Goal: Navigation & Orientation: Go to known website

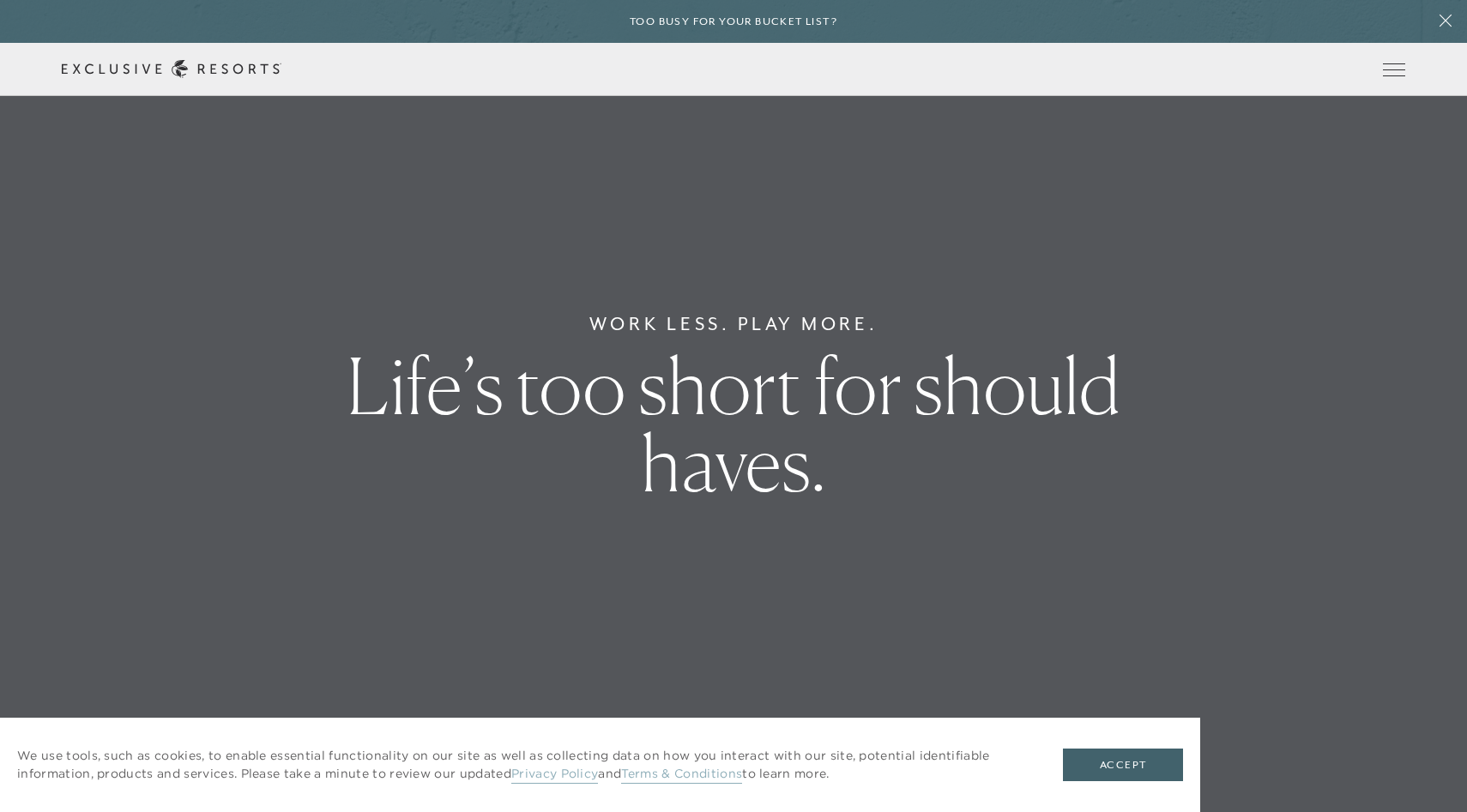
click at [1331, 28] on div "Too busy for your bucket list?" at bounding box center [733, 21] width 1467 height 42
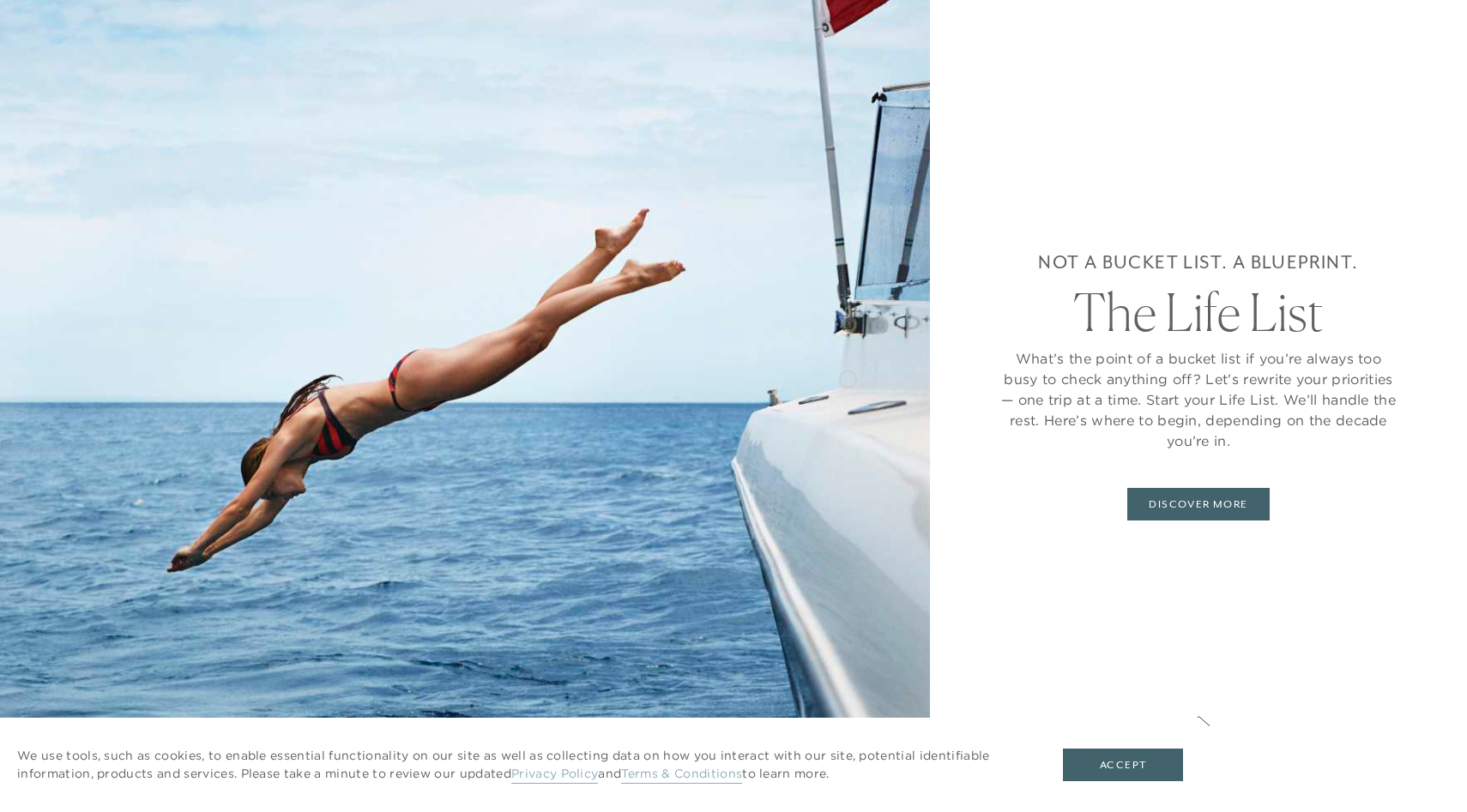
click at [848, 378] on img at bounding box center [465, 406] width 930 height 812
click at [1122, 771] on button "Accept" at bounding box center [1123, 766] width 120 height 33
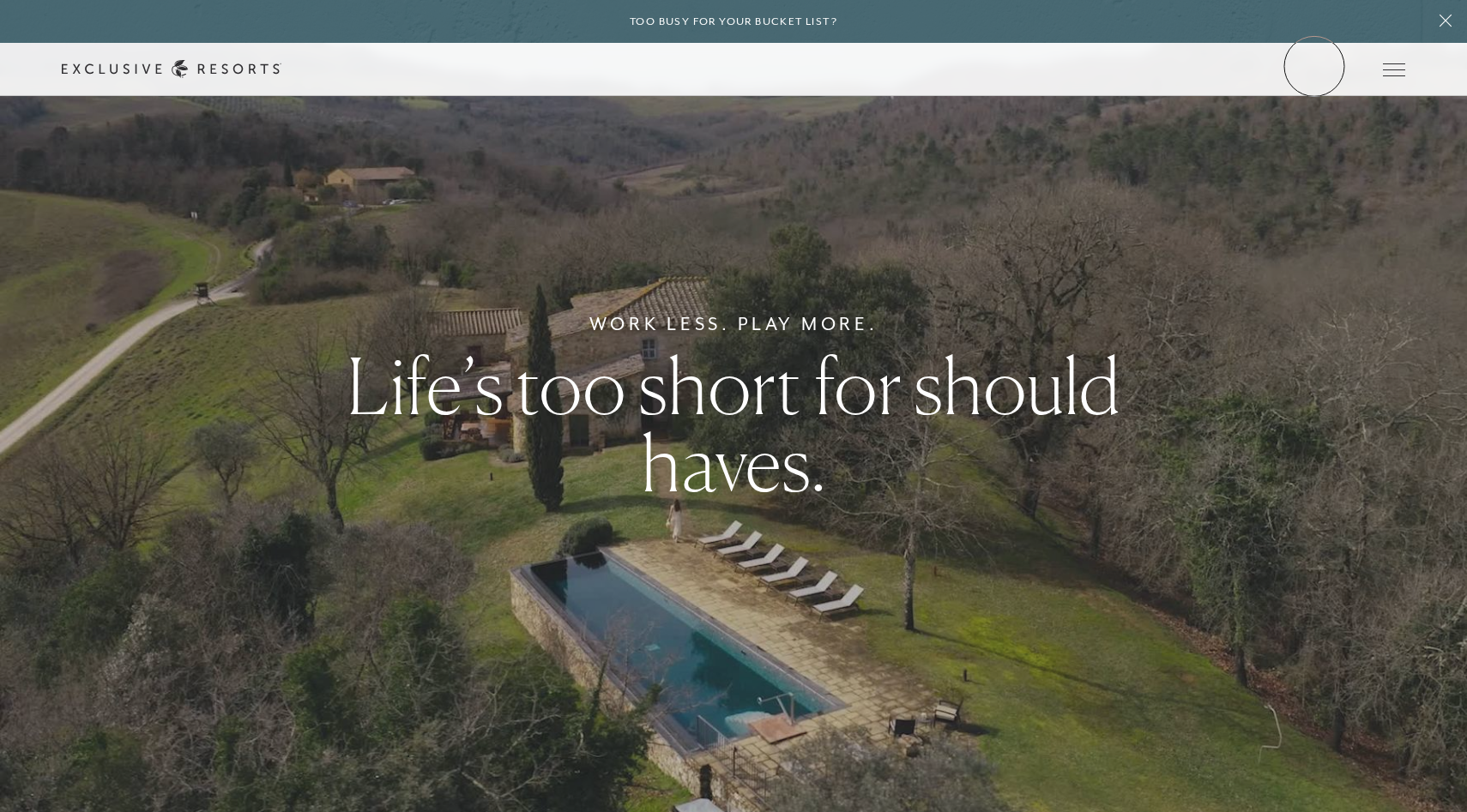
click at [0, 0] on link "Member Login" at bounding box center [0, 0] width 0 height 0
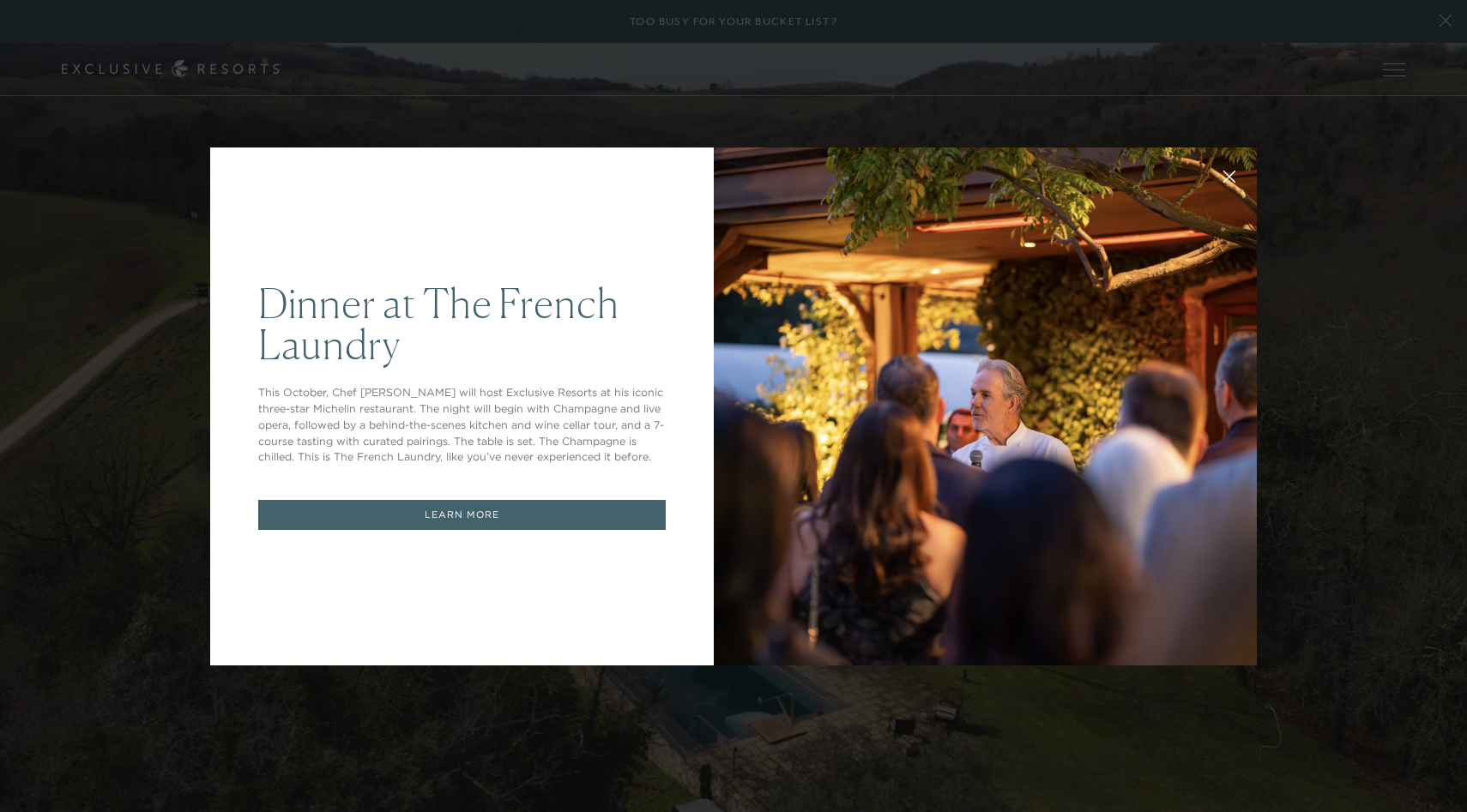
click at [1227, 181] on icon at bounding box center [1229, 176] width 13 height 13
